Goal: Task Accomplishment & Management: Use online tool/utility

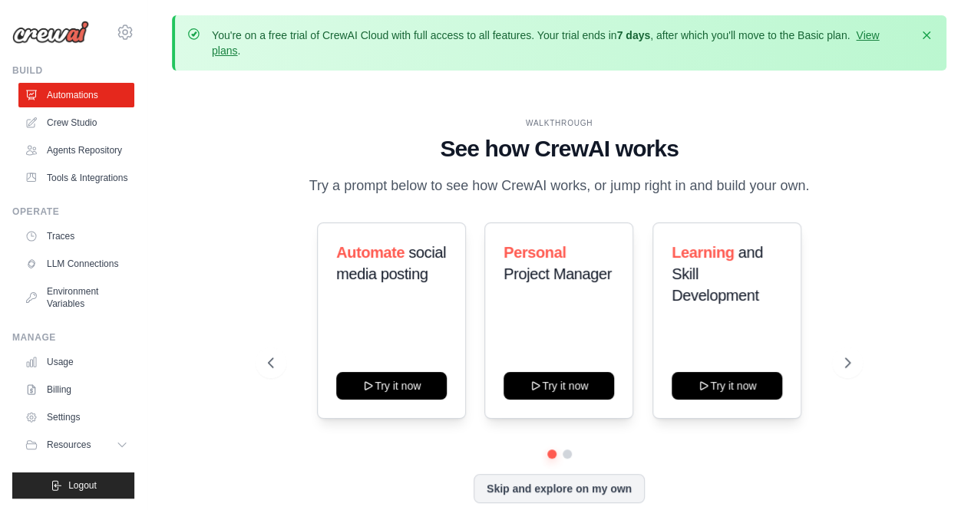
click at [63, 152] on link "Agents Repository" at bounding box center [76, 150] width 116 height 25
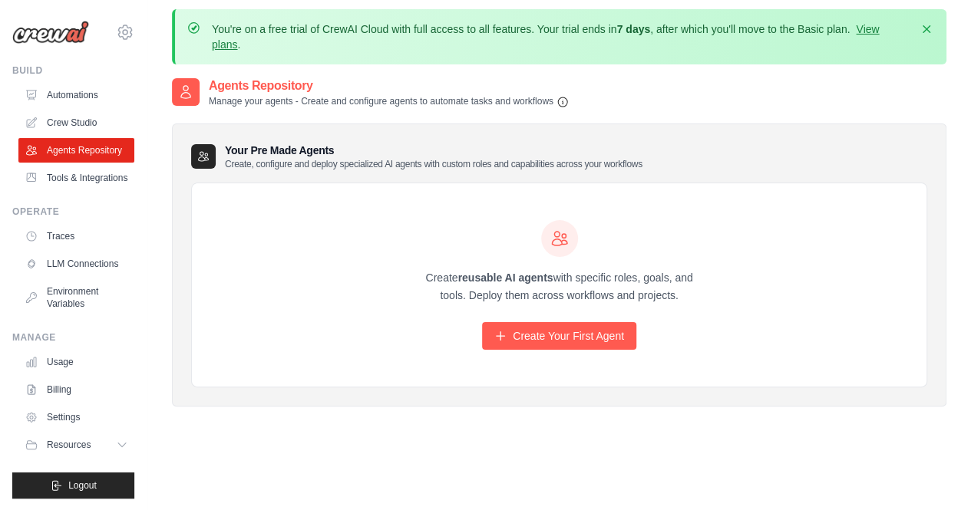
scroll to position [9, 0]
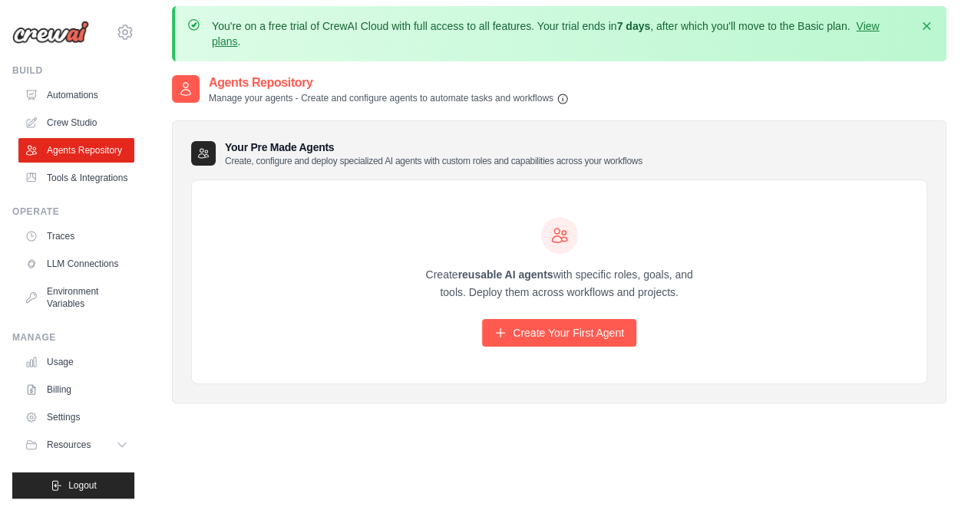
click at [595, 344] on link "Create Your First Agent" at bounding box center [559, 333] width 154 height 28
click at [588, 339] on link "Create Your First Agent" at bounding box center [559, 333] width 154 height 28
